Goal: Find specific page/section: Find specific page/section

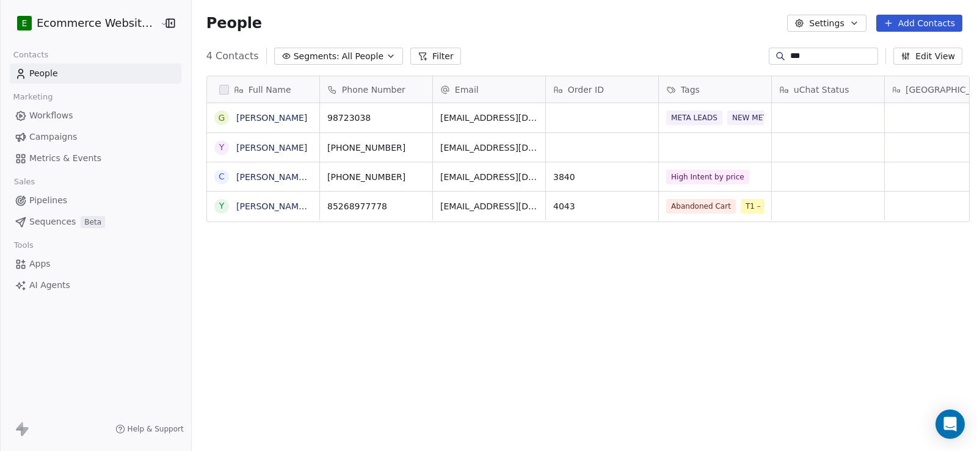
scroll to position [388, 784]
type input "***"
click at [244, 208] on link "[PERSON_NAME] [PERSON_NAME]" at bounding box center [308, 207] width 145 height 10
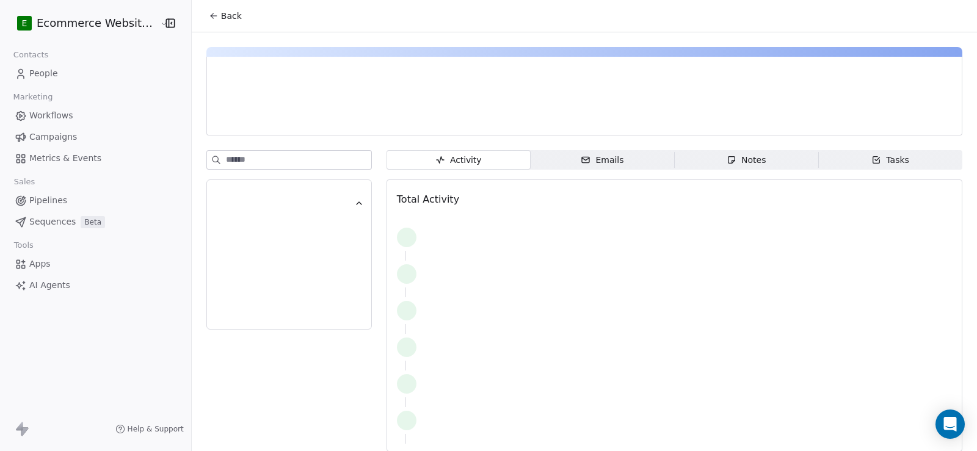
click at [712, 166] on span "Notes Notes" at bounding box center [746, 160] width 144 height 20
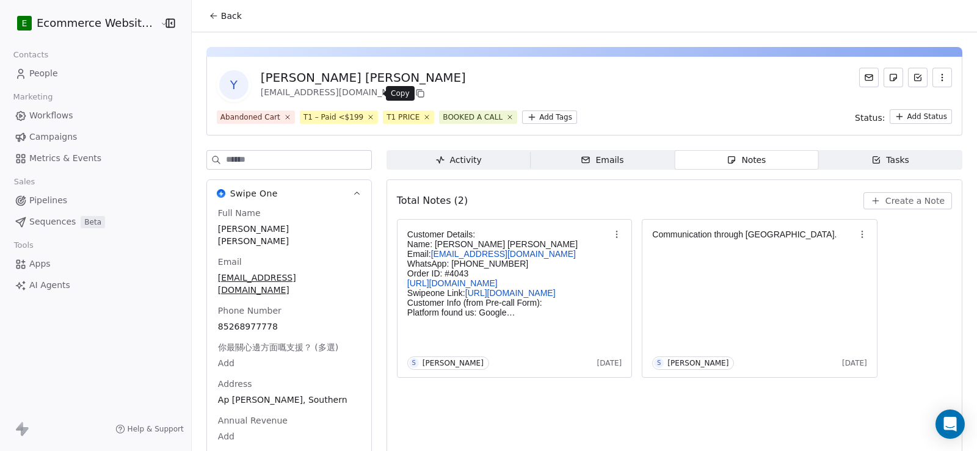
click at [415, 96] on icon at bounding box center [420, 94] width 10 height 10
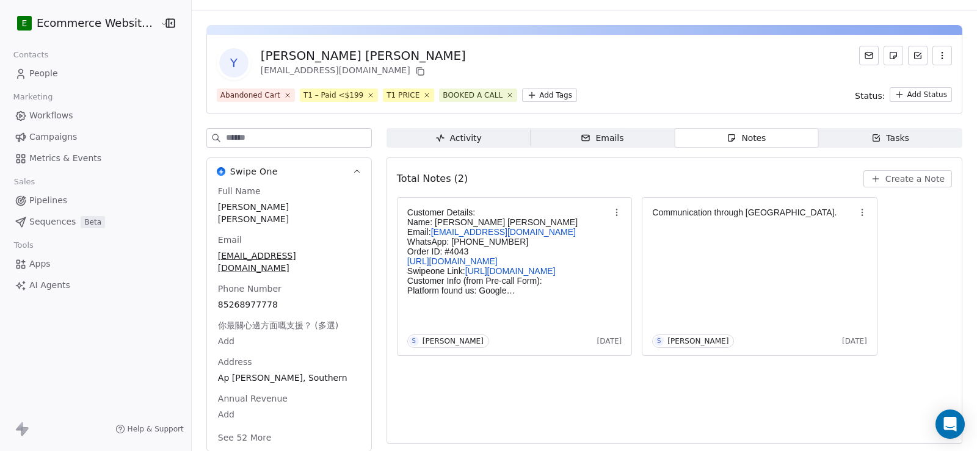
click at [236, 302] on div "Full Name [PERSON_NAME] [PERSON_NAME] Email [EMAIL_ADDRESS][DOMAIN_NAME] Phone …" at bounding box center [289, 315] width 147 height 261
click at [236, 321] on span "你最關心邊方面嘅支援？ (多選)" at bounding box center [278, 327] width 125 height 12
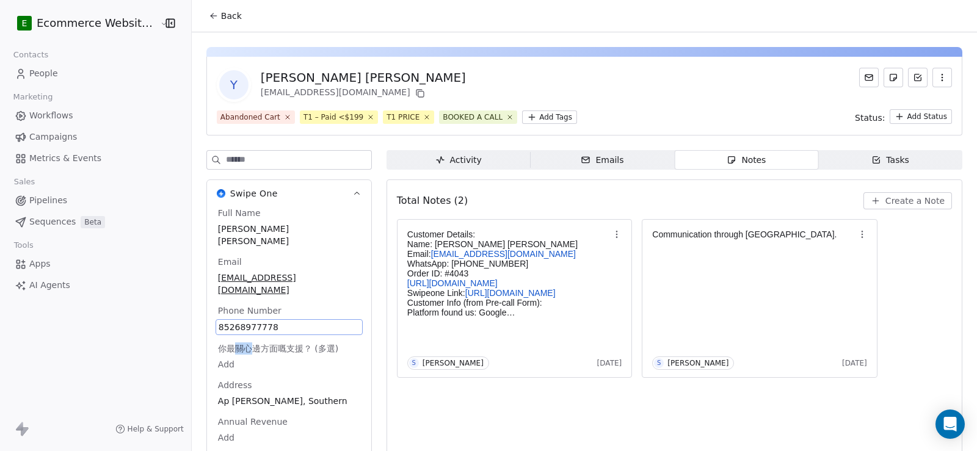
click at [209, 18] on icon at bounding box center [214, 16] width 10 height 10
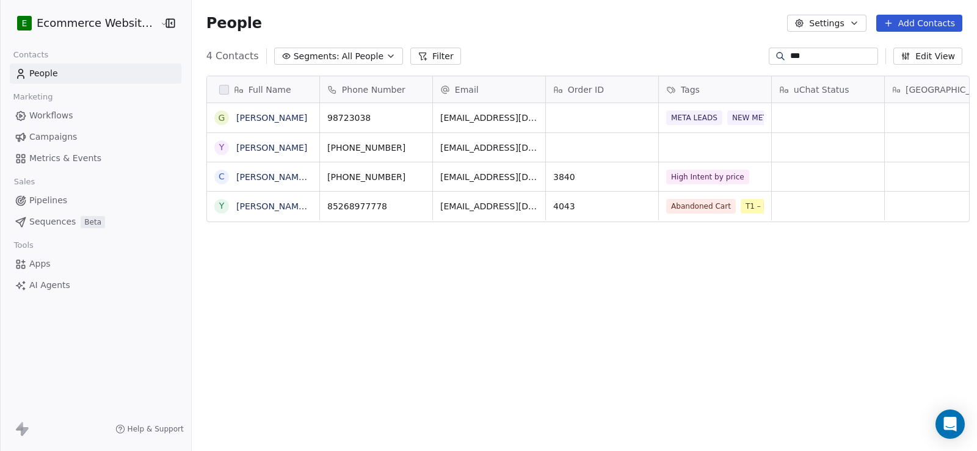
scroll to position [388, 784]
click at [412, 208] on icon "grid" at bounding box center [417, 205] width 10 height 10
